Goal: Information Seeking & Learning: Learn about a topic

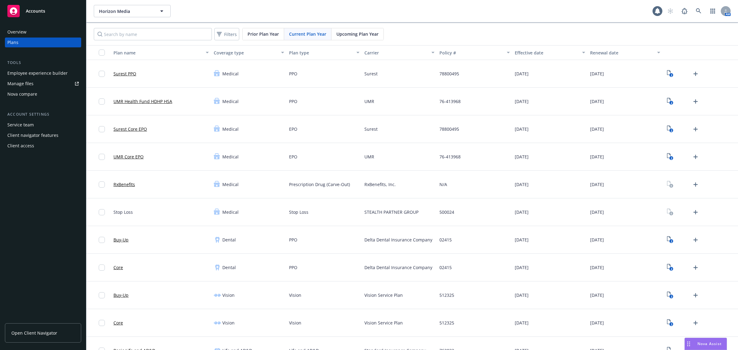
scroll to position [22, 0]
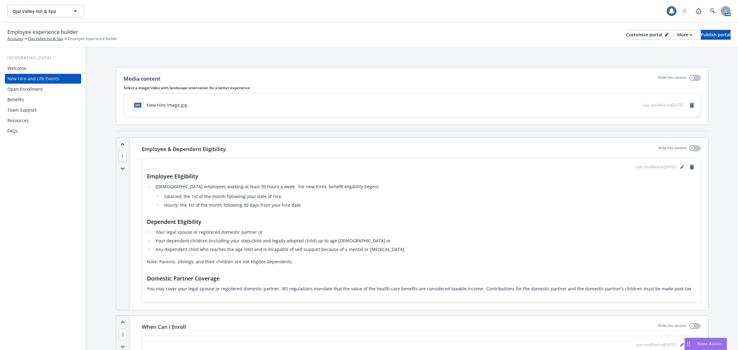
scroll to position [576, 0]
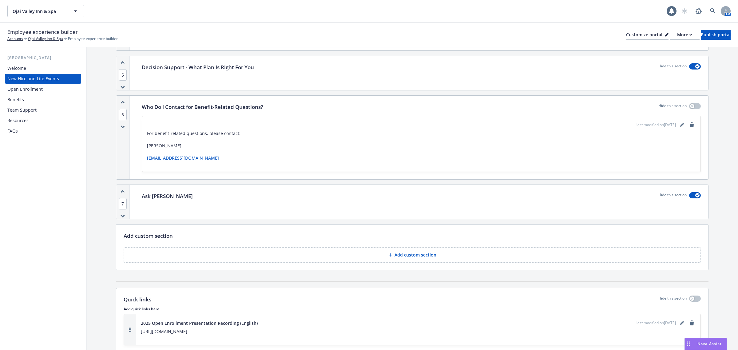
click at [710, 347] on div "Nova Assist" at bounding box center [706, 344] width 42 height 12
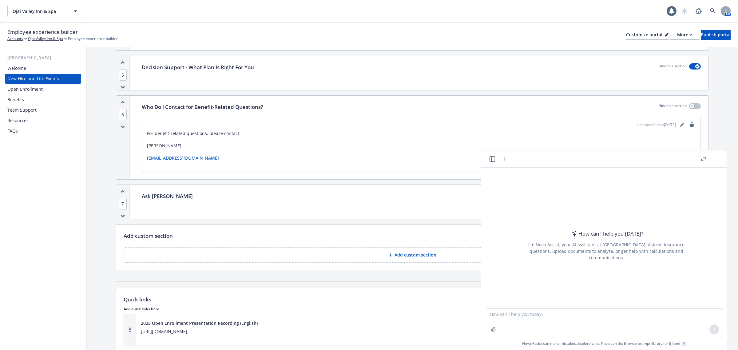
click at [494, 159] on icon "button" at bounding box center [492, 159] width 6 height 6
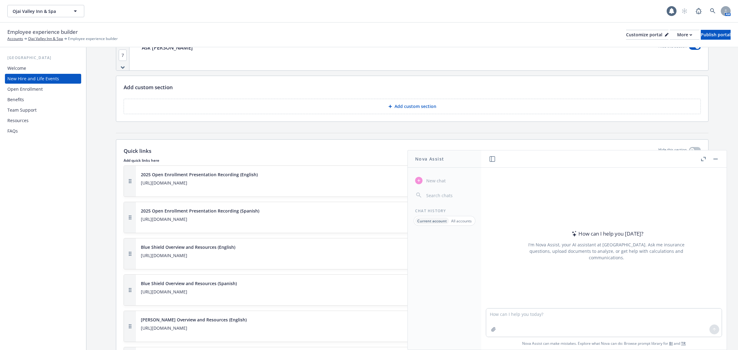
scroll to position [730, 0]
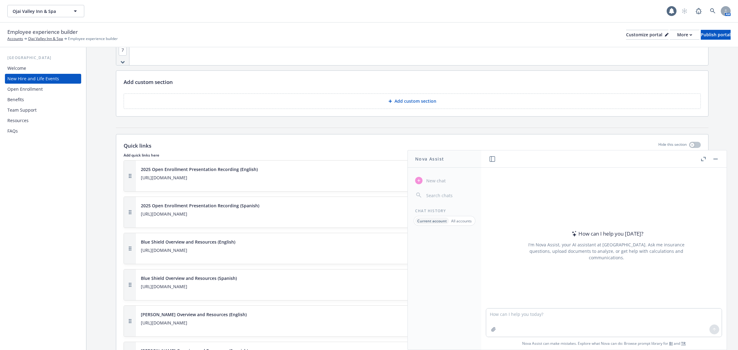
click at [435, 194] on input "button" at bounding box center [449, 195] width 49 height 9
click at [420, 195] on icon "button" at bounding box center [419, 195] width 6 height 6
click at [434, 223] on p "Current account" at bounding box center [432, 220] width 30 height 5
click at [462, 220] on p "All accounts" at bounding box center [461, 220] width 21 height 5
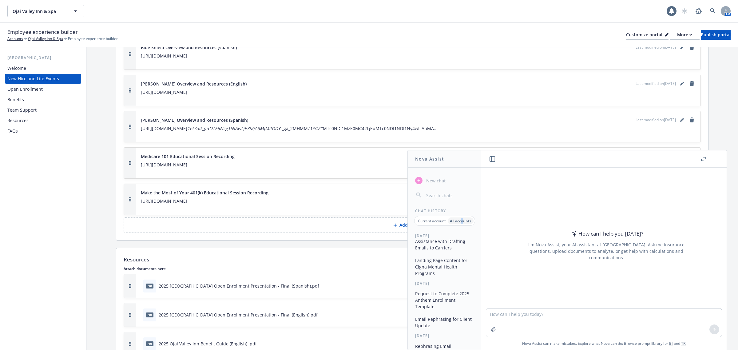
scroll to position [0, 0]
click at [502, 315] on textarea at bounding box center [603, 322] width 235 height 28
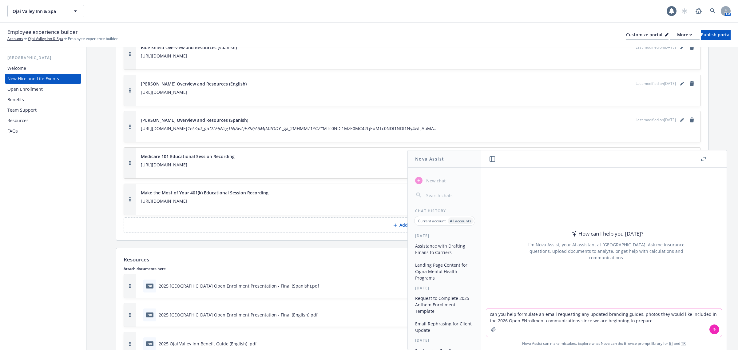
click at [652, 318] on textarea "can you help formulate an email requesting any updated branding guides, photos …" at bounding box center [603, 322] width 235 height 28
type textarea "can you help formulate an email requesting any updated branding guides, photos …"
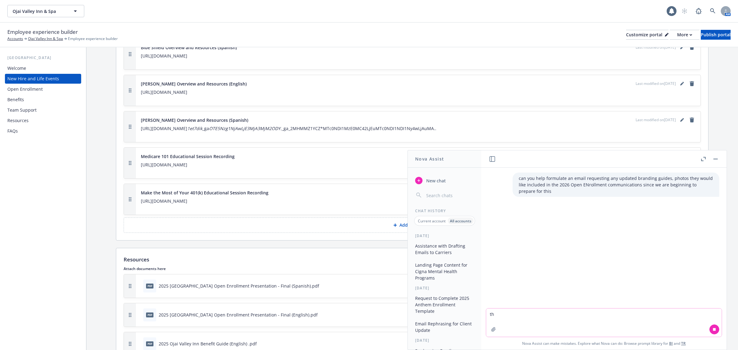
type textarea "t"
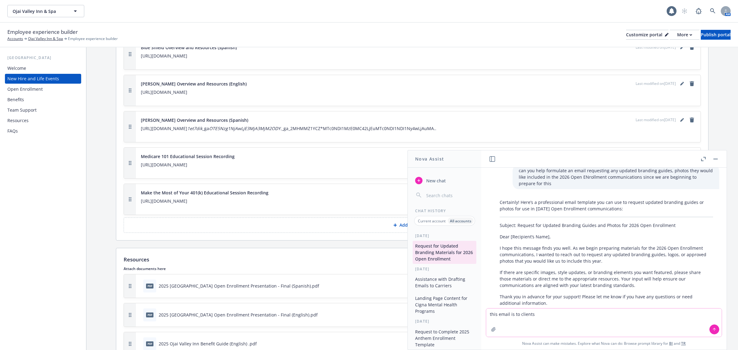
scroll to position [5, 0]
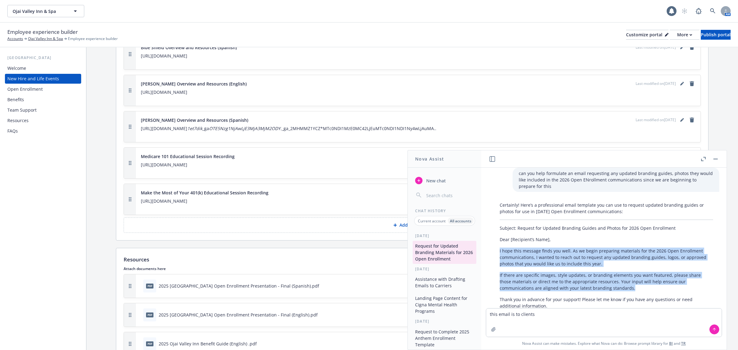
drag, startPoint x: 596, startPoint y: 288, endPoint x: 495, endPoint y: 251, distance: 107.1
click at [495, 251] on div "Certainly! Here’s a professional email template you can use to request updated …" at bounding box center [606, 284] width 226 height 171
copy div "I hope this message finds you well. As we begin preparing materials for the 202…"
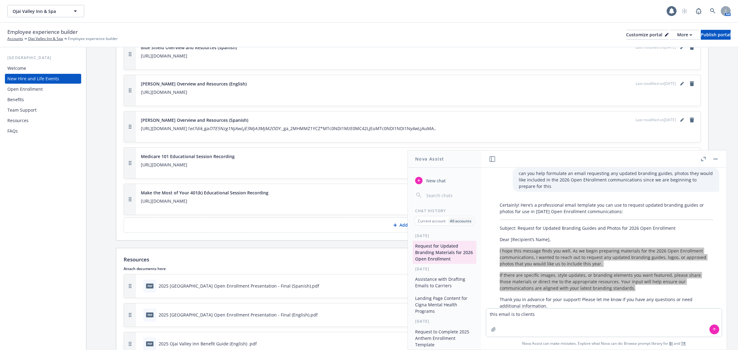
scroll to position [82, 0]
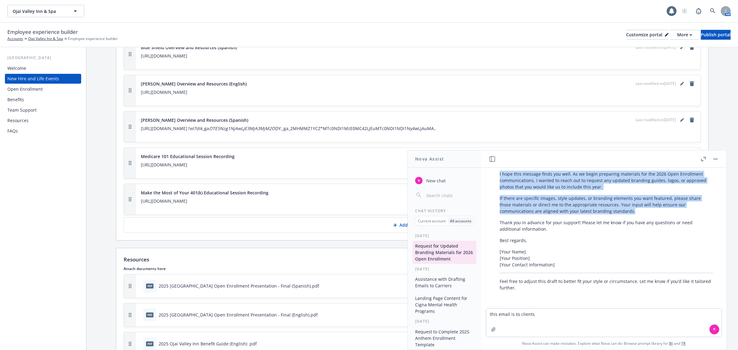
copy div "I hope this message finds you well. As we begin preparing materials for the 202…"
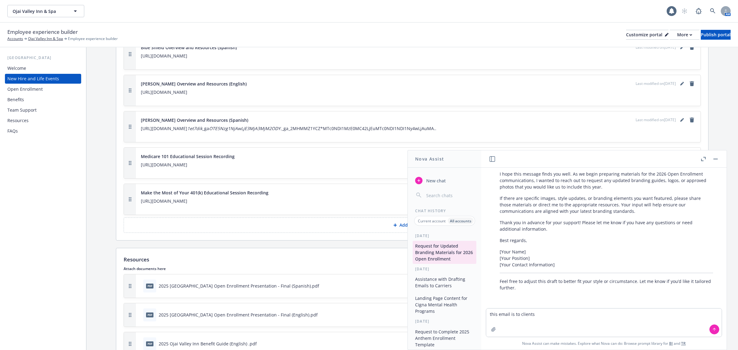
click at [71, 215] on div "USA Welcome New Hire and Life Events Open Enrollment Benefits Team Support Reso…" at bounding box center [43, 198] width 86 height 302
click at [509, 320] on textarea "this email is to clients" at bounding box center [603, 322] width 235 height 28
drag, startPoint x: 546, startPoint y: 317, endPoint x: 284, endPoint y: 331, distance: 261.7
click at [284, 331] on body "Ojai Valley Inn & Spa Ojai Valley Inn & Spa 1 AM Employee experience builder Ac…" at bounding box center [369, 175] width 738 height 350
paste textarea "As part of our Open Enrollment preparation, we would like to request a full cen…"
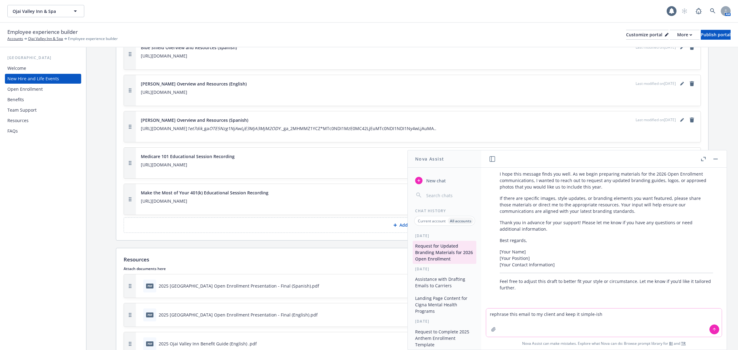
type textarea "rephrase this email to my client and keep it simple-ish As part of our Open Enr…"
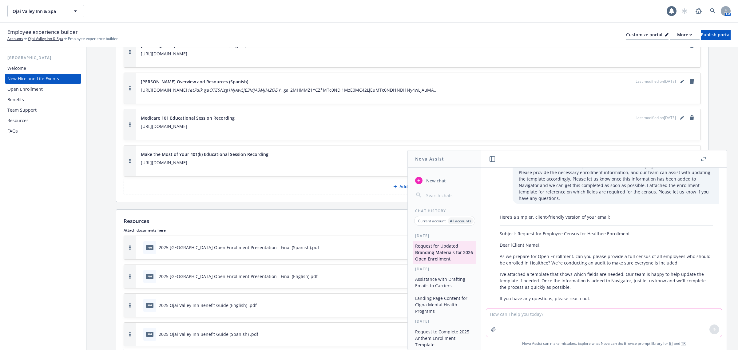
scroll to position [262, 0]
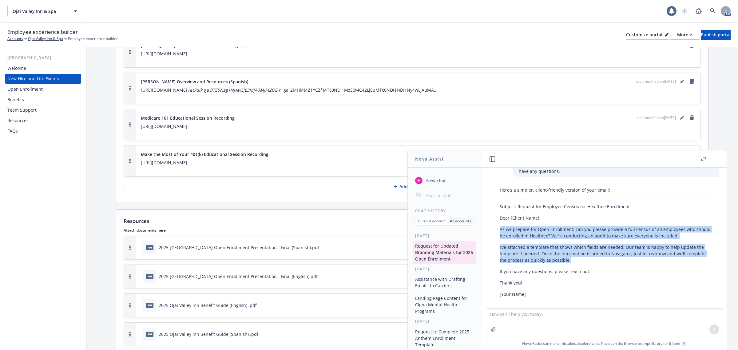
drag, startPoint x: 566, startPoint y: 254, endPoint x: 497, endPoint y: 222, distance: 75.8
click at [497, 222] on div "Here’s a simpler, client-friendly version of your email: Subject: Request for E…" at bounding box center [606, 242] width 226 height 116
copy div "As we prepare for Open Enrollment, can you please provide a full census of all …"
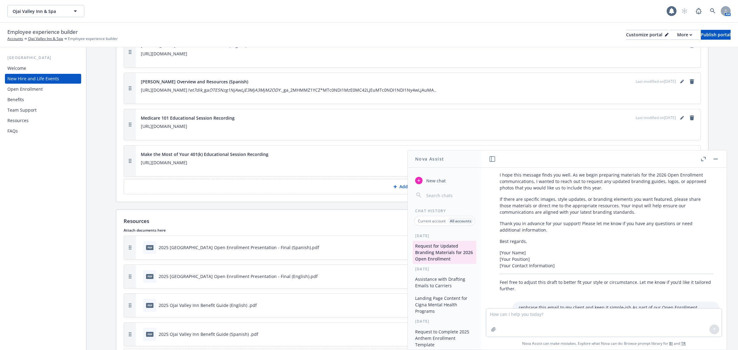
scroll to position [70, 0]
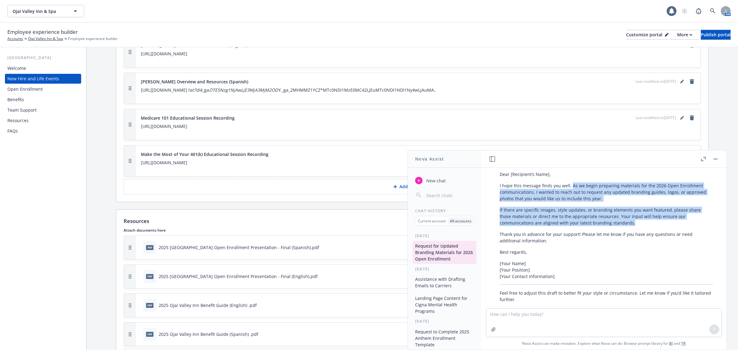
drag, startPoint x: 598, startPoint y: 223, endPoint x: 571, endPoint y: 188, distance: 44.6
click at [571, 188] on div "Certainly! Here’s a professional email template you can use to request updated …" at bounding box center [606, 219] width 226 height 171
copy div "As we begin preparing materials for the 2026 Open Enrollment communications, I …"
click at [717, 162] on button "button" at bounding box center [715, 158] width 7 height 7
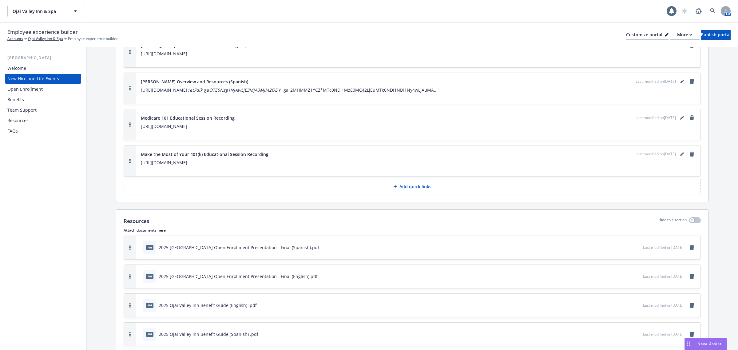
scroll to position [262, 0]
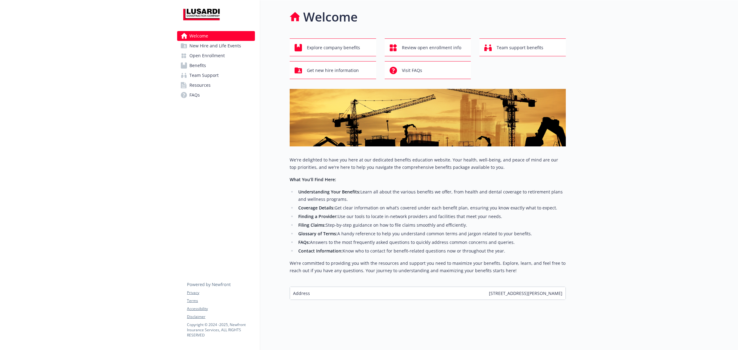
click at [201, 65] on span "Benefits" at bounding box center [197, 66] width 17 height 10
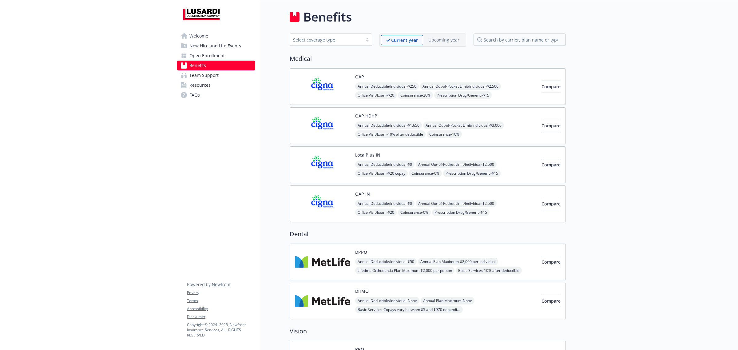
click at [328, 81] on img at bounding box center [322, 86] width 55 height 26
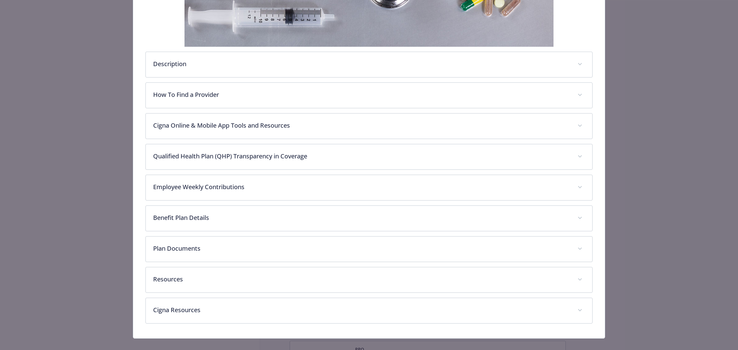
scroll to position [182, 0]
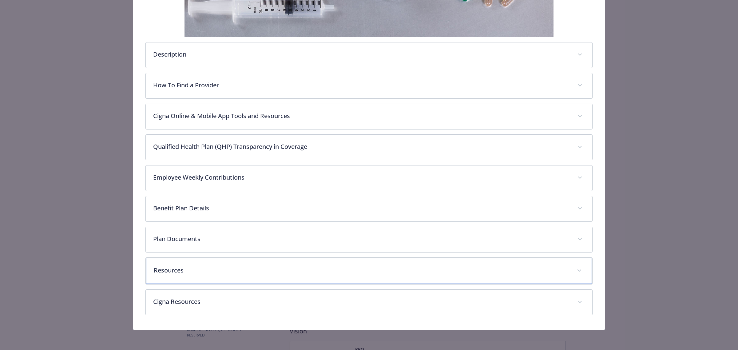
click at [188, 269] on p "Resources" at bounding box center [362, 270] width 416 height 9
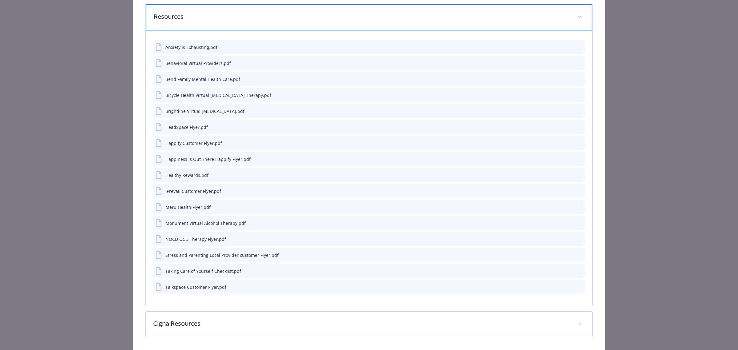
scroll to position [457, 0]
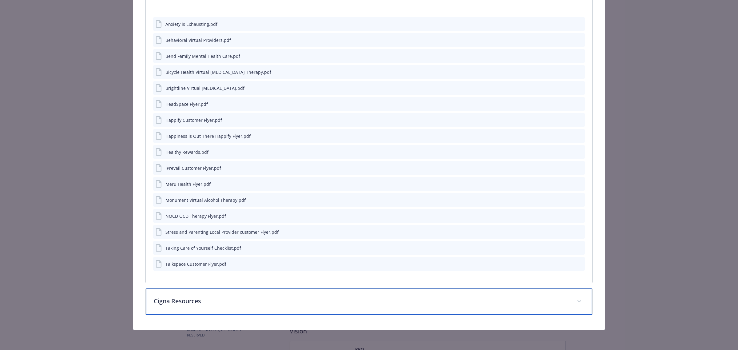
click at [206, 299] on p "Cigna Resources" at bounding box center [362, 300] width 416 height 9
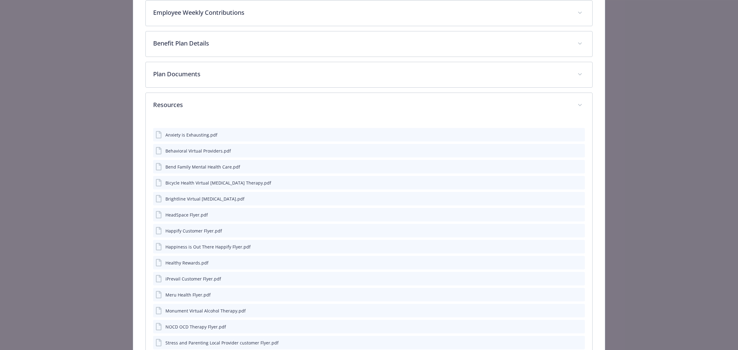
scroll to position [342, 0]
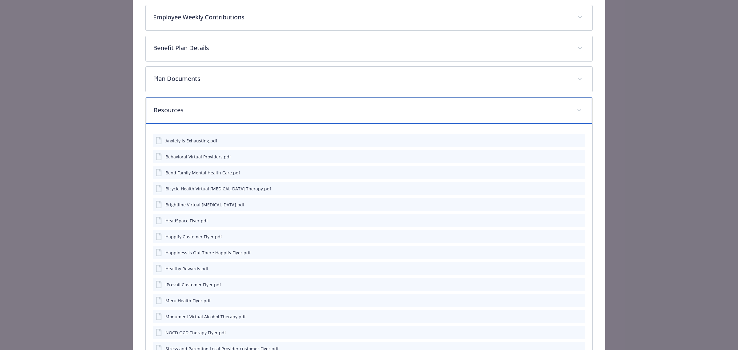
click at [185, 119] on div "Resources" at bounding box center [369, 110] width 446 height 26
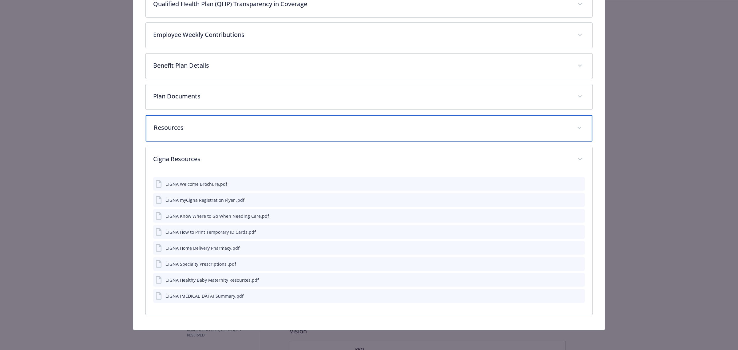
scroll to position [325, 0]
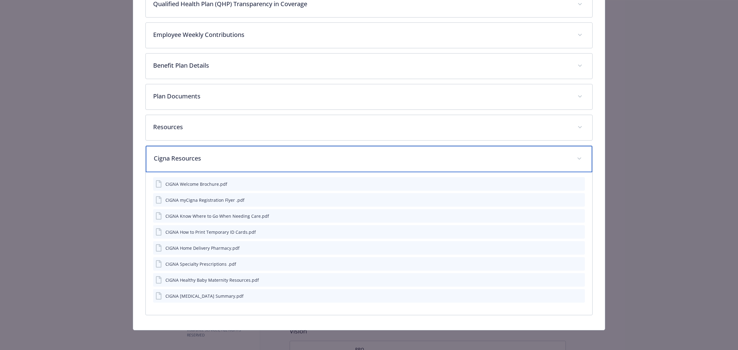
click at [174, 160] on p "Cigna Resources" at bounding box center [362, 158] width 416 height 9
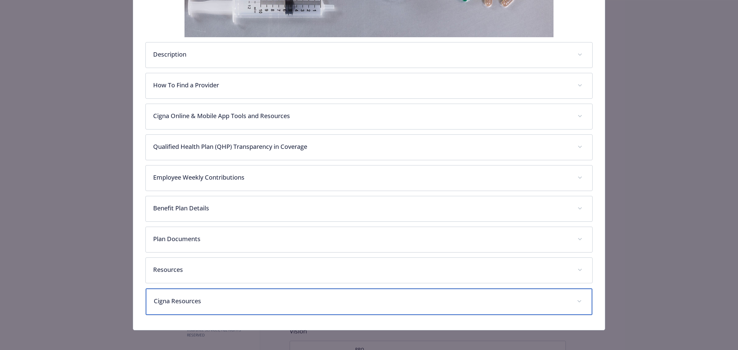
scroll to position [182, 0]
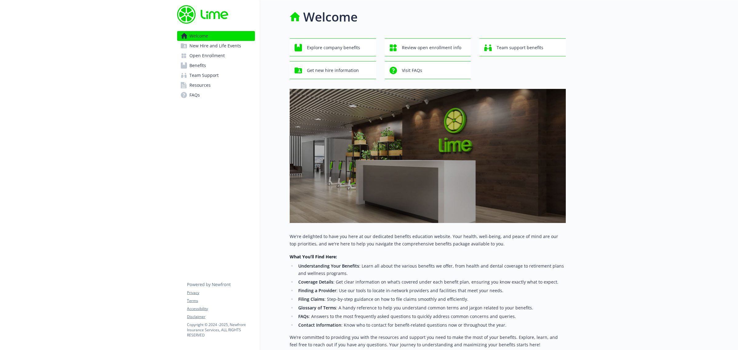
click at [198, 70] on span "Benefits" at bounding box center [197, 66] width 17 height 10
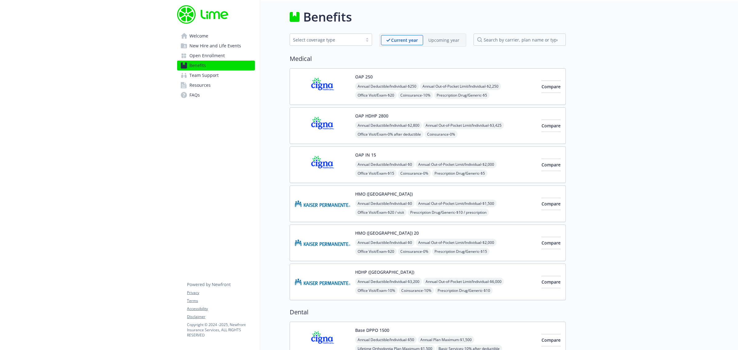
click at [318, 88] on img at bounding box center [322, 86] width 55 height 26
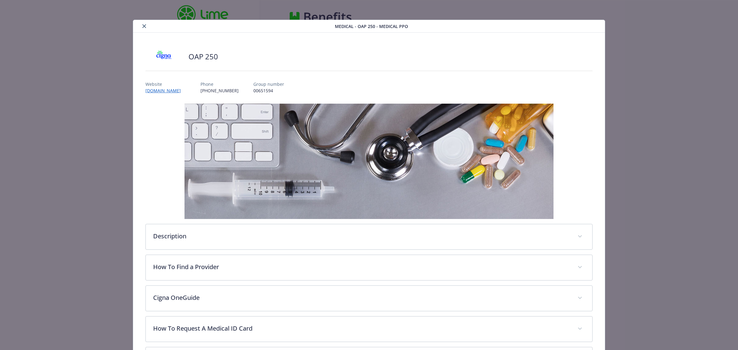
scroll to position [18, 0]
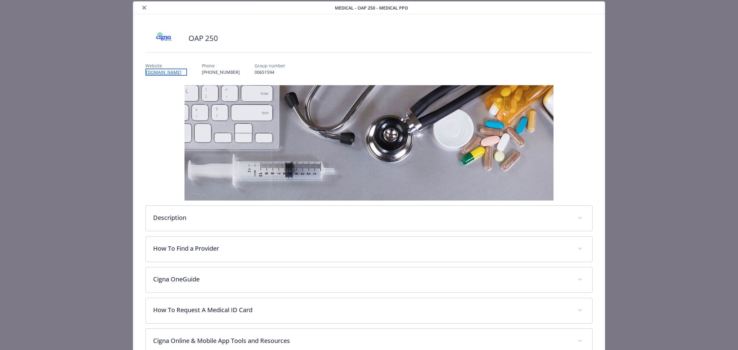
click at [172, 72] on link "www.myCigna.com" at bounding box center [165, 72] width 41 height 7
